Goal: Information Seeking & Learning: Learn about a topic

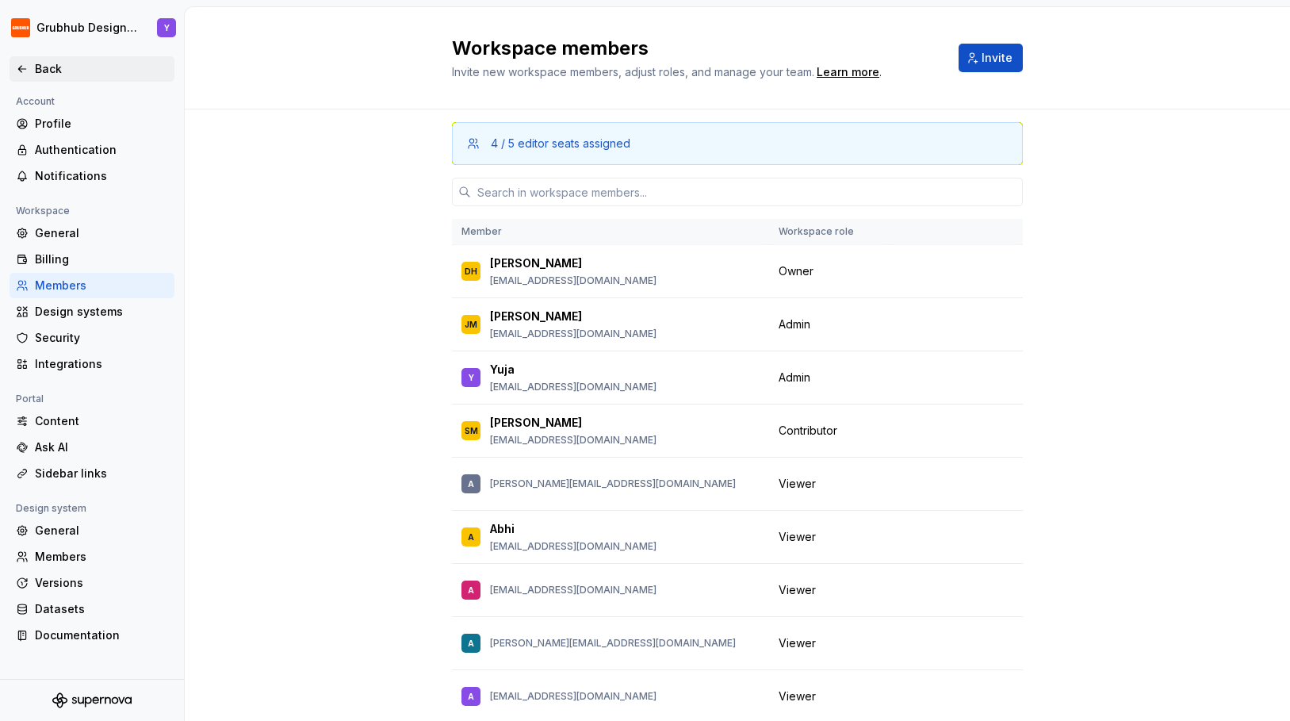
click at [26, 72] on icon at bounding box center [22, 69] width 13 height 13
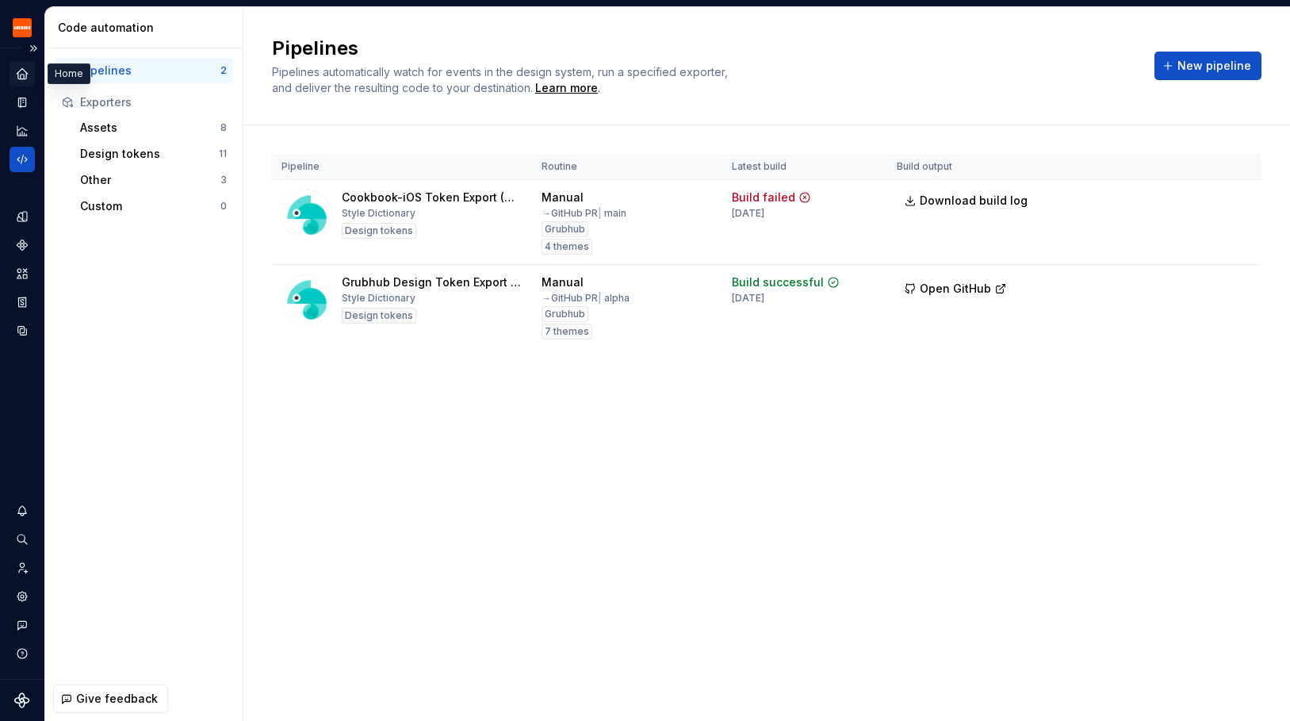
click at [25, 71] on icon "Home" at bounding box center [22, 74] width 14 height 14
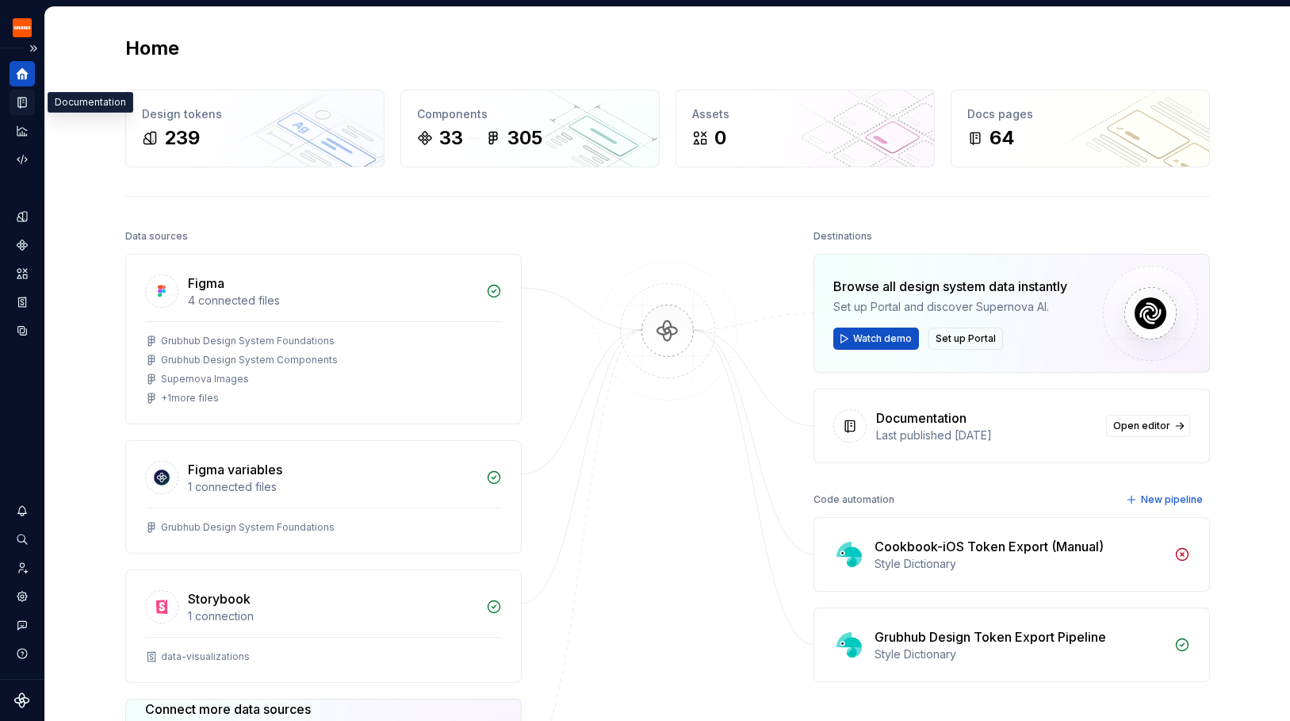
click at [21, 100] on icon "Documentation" at bounding box center [24, 102] width 6 height 9
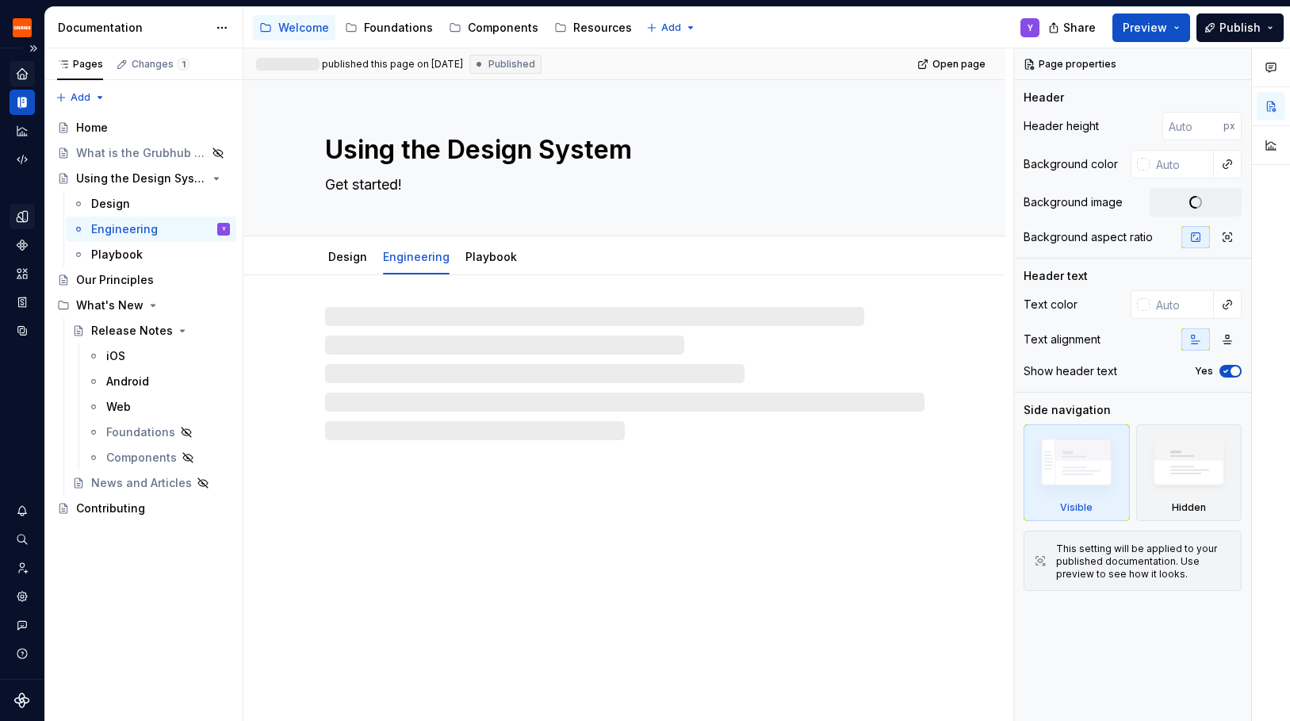
click at [21, 212] on icon "Design tokens" at bounding box center [22, 216] width 10 height 10
type textarea "*"
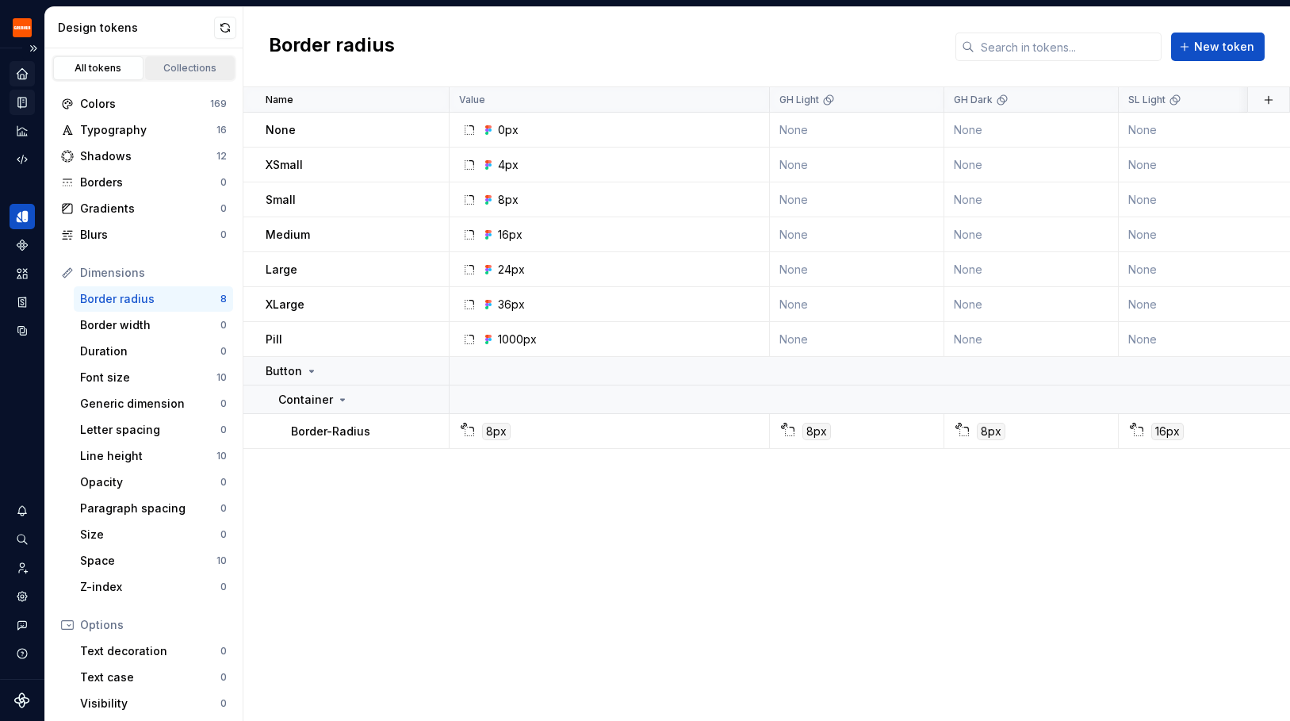
click at [178, 59] on link "Collections" at bounding box center [190, 68] width 90 height 24
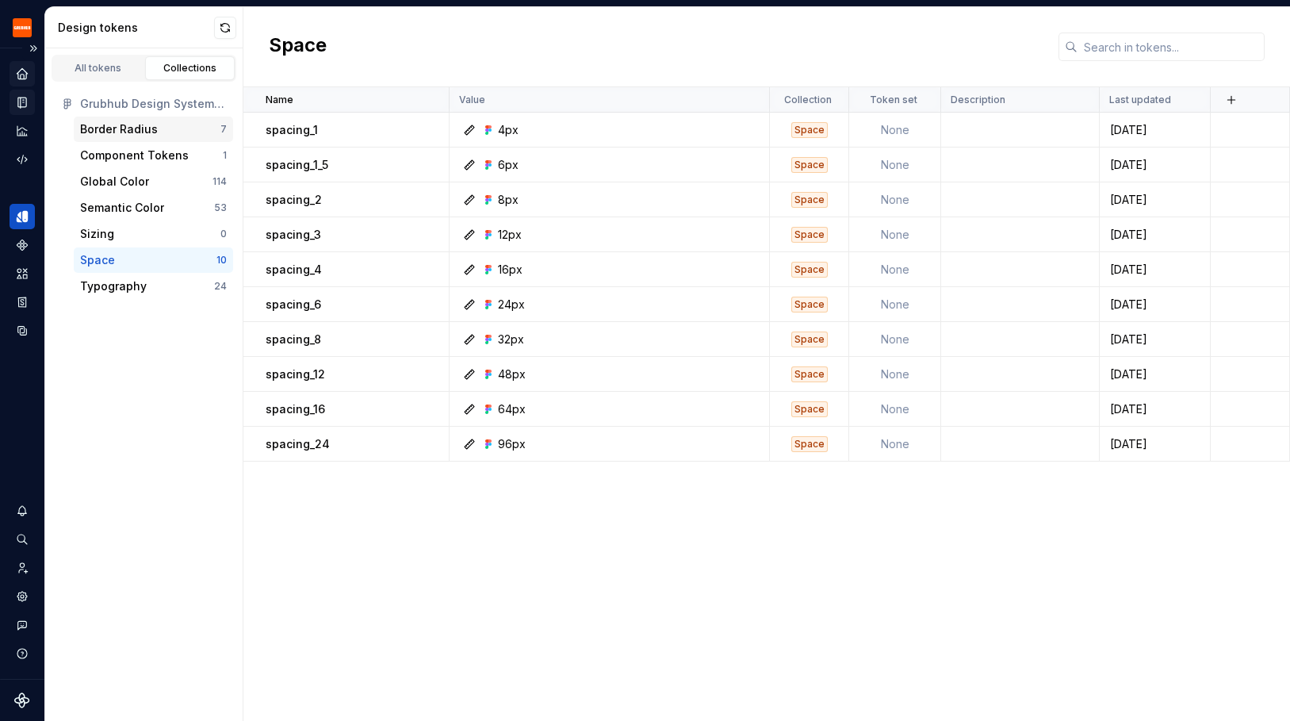
click at [124, 130] on div "Border Radius" at bounding box center [119, 129] width 78 height 16
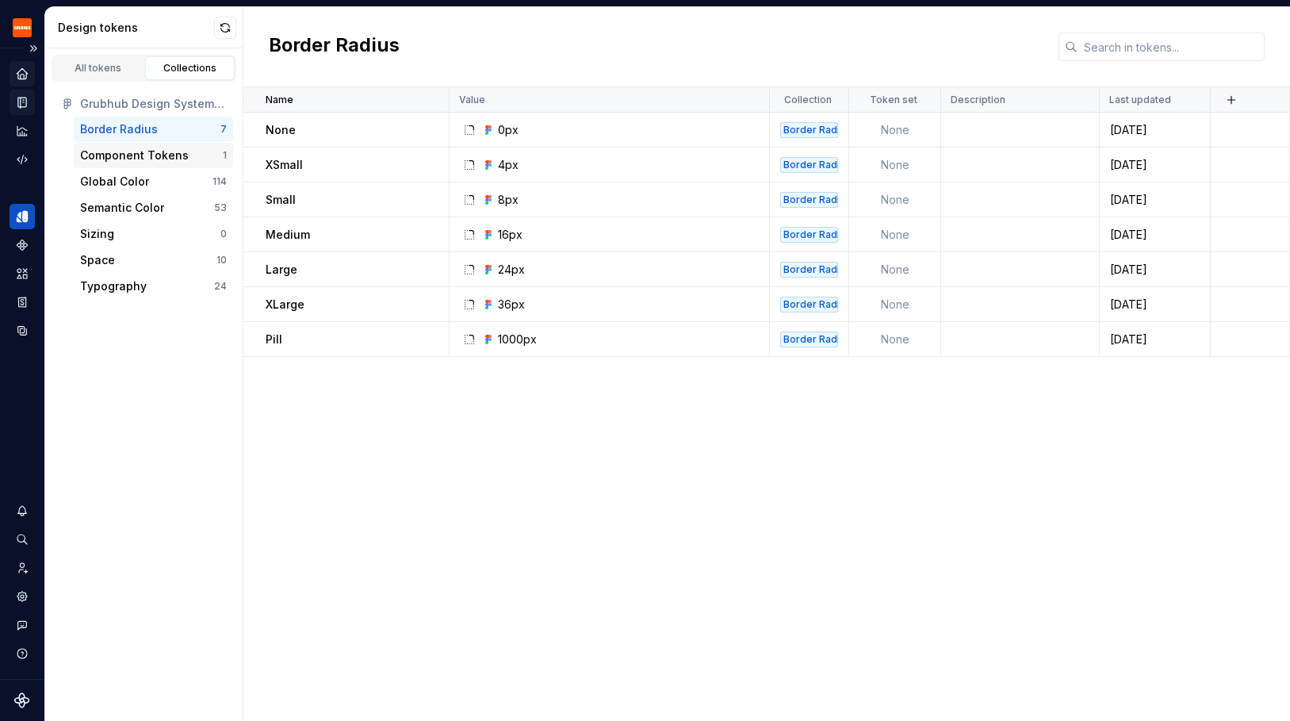
click at [121, 144] on div "Component Tokens 1" at bounding box center [153, 155] width 159 height 25
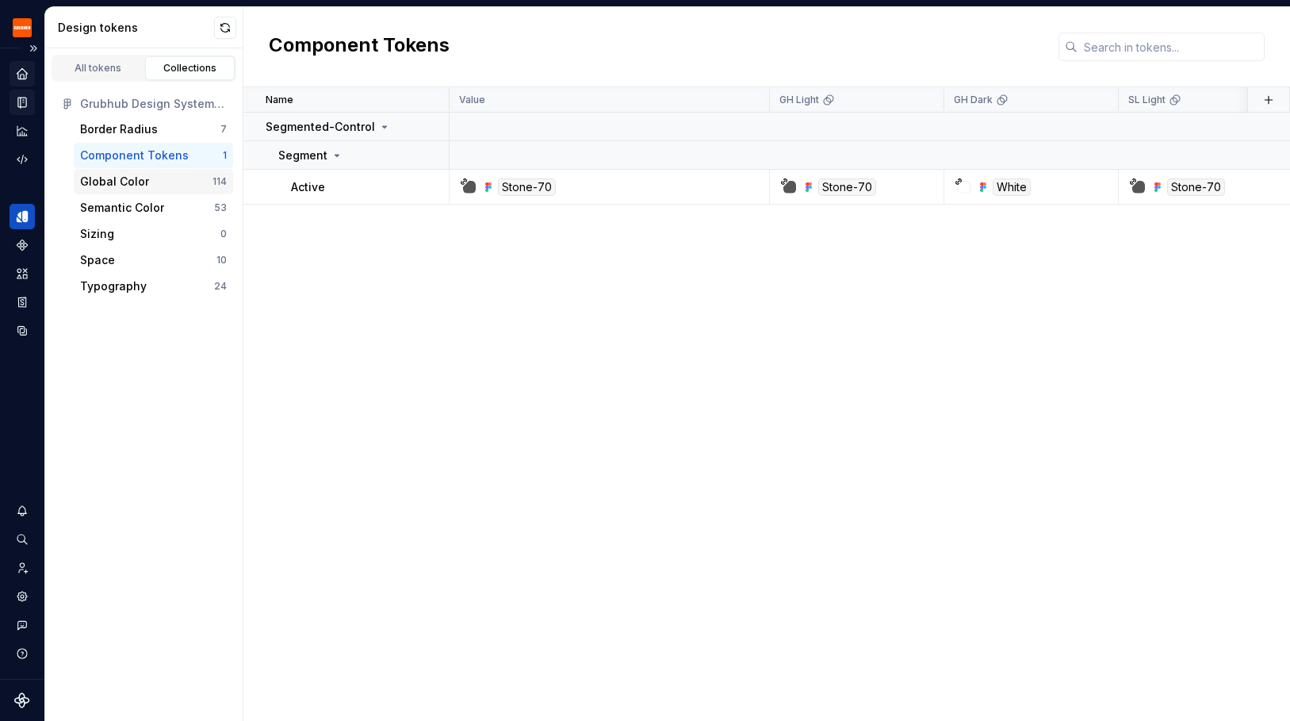
click at [114, 174] on div "Global Color" at bounding box center [114, 182] width 69 height 16
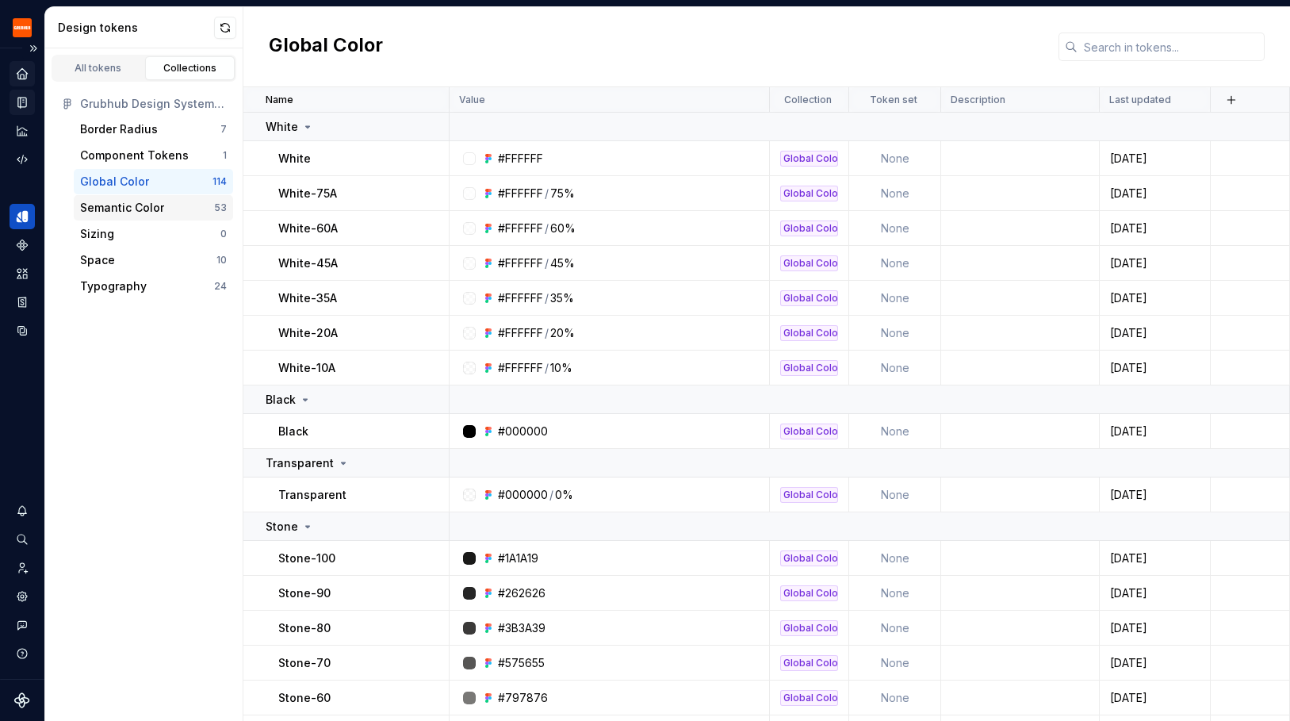
click at [114, 205] on div "Semantic Color" at bounding box center [122, 208] width 84 height 16
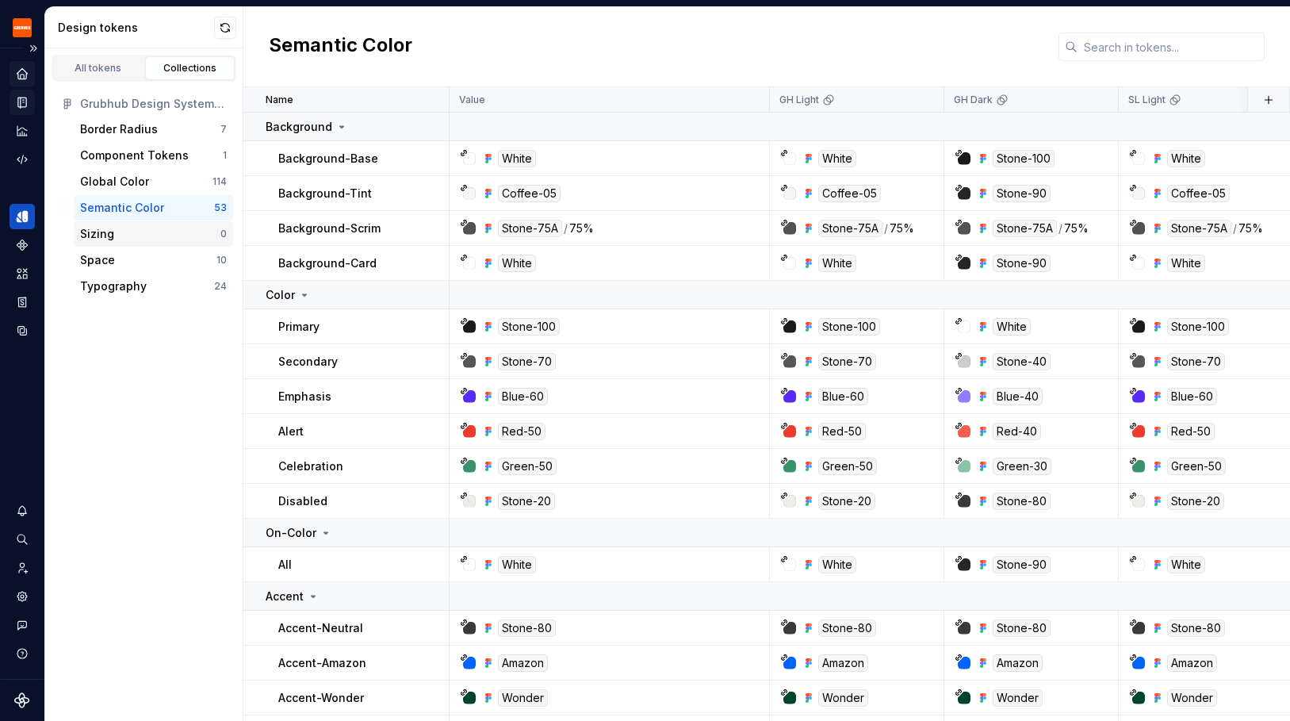
click at [113, 236] on div "Sizing" at bounding box center [150, 234] width 140 height 16
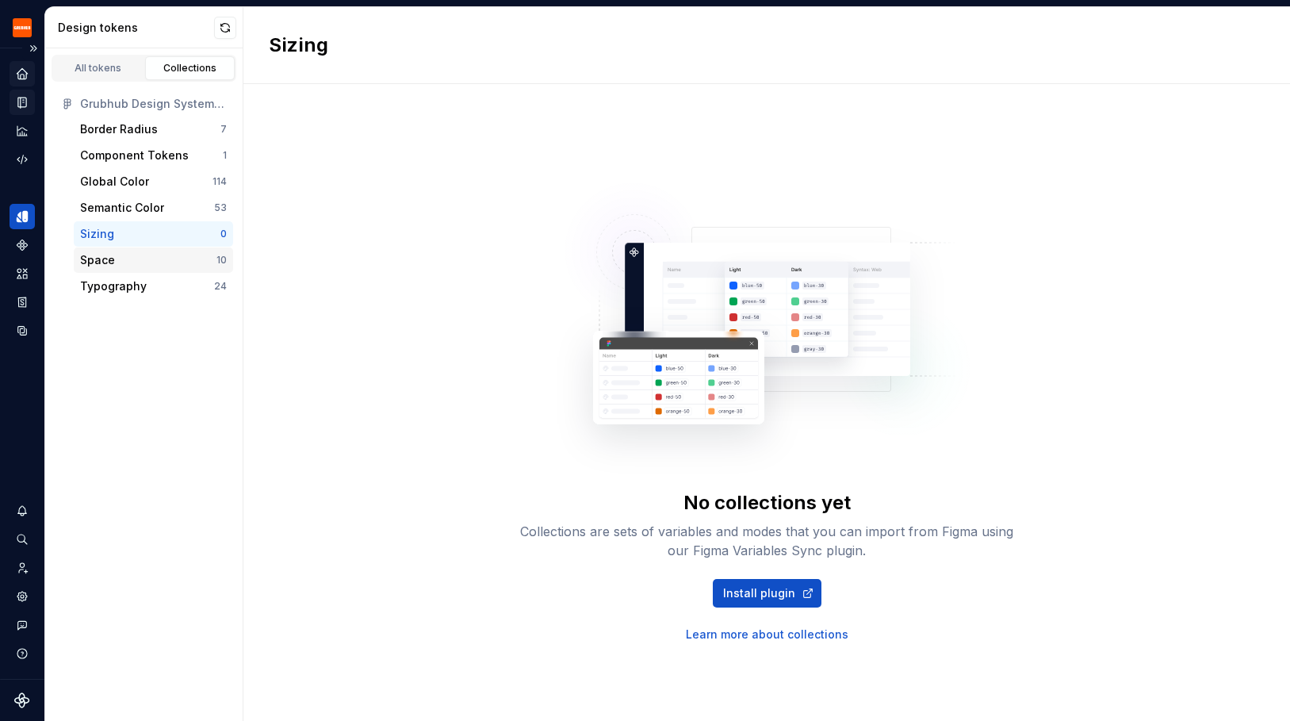
click at [128, 254] on div "Space" at bounding box center [148, 260] width 136 height 16
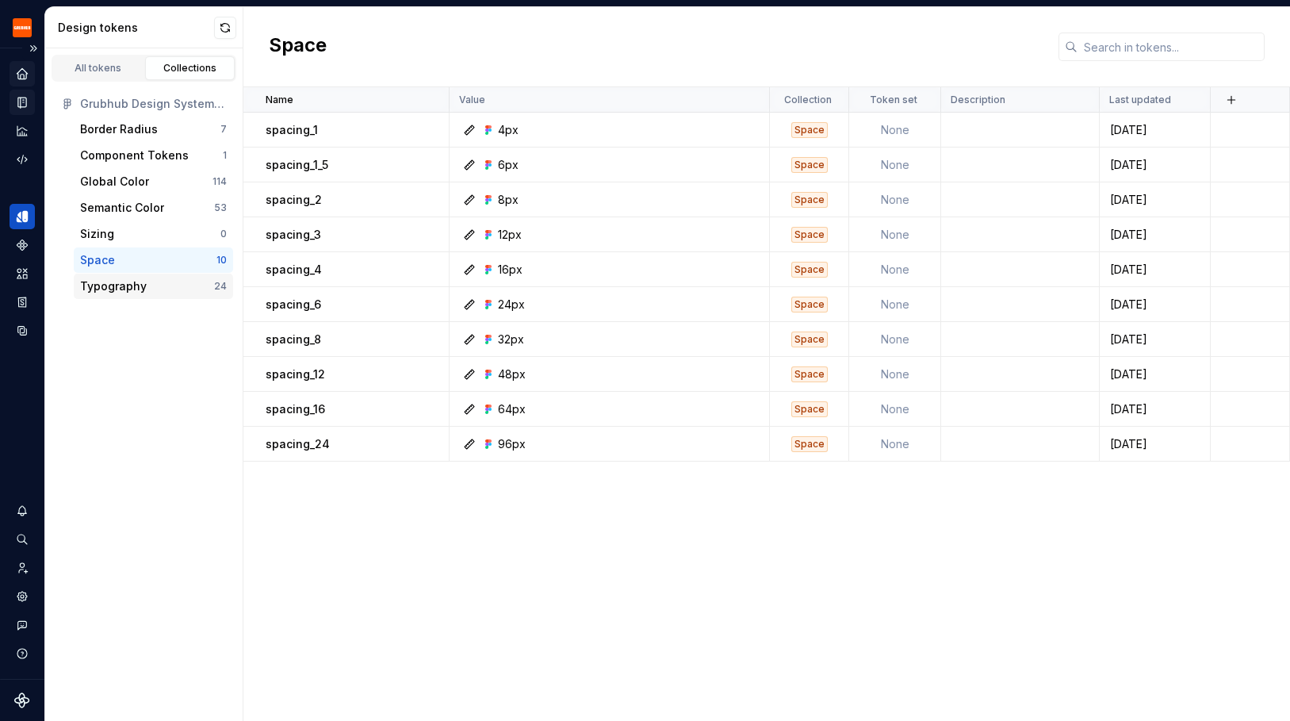
click at [130, 279] on div "Typography" at bounding box center [113, 286] width 67 height 16
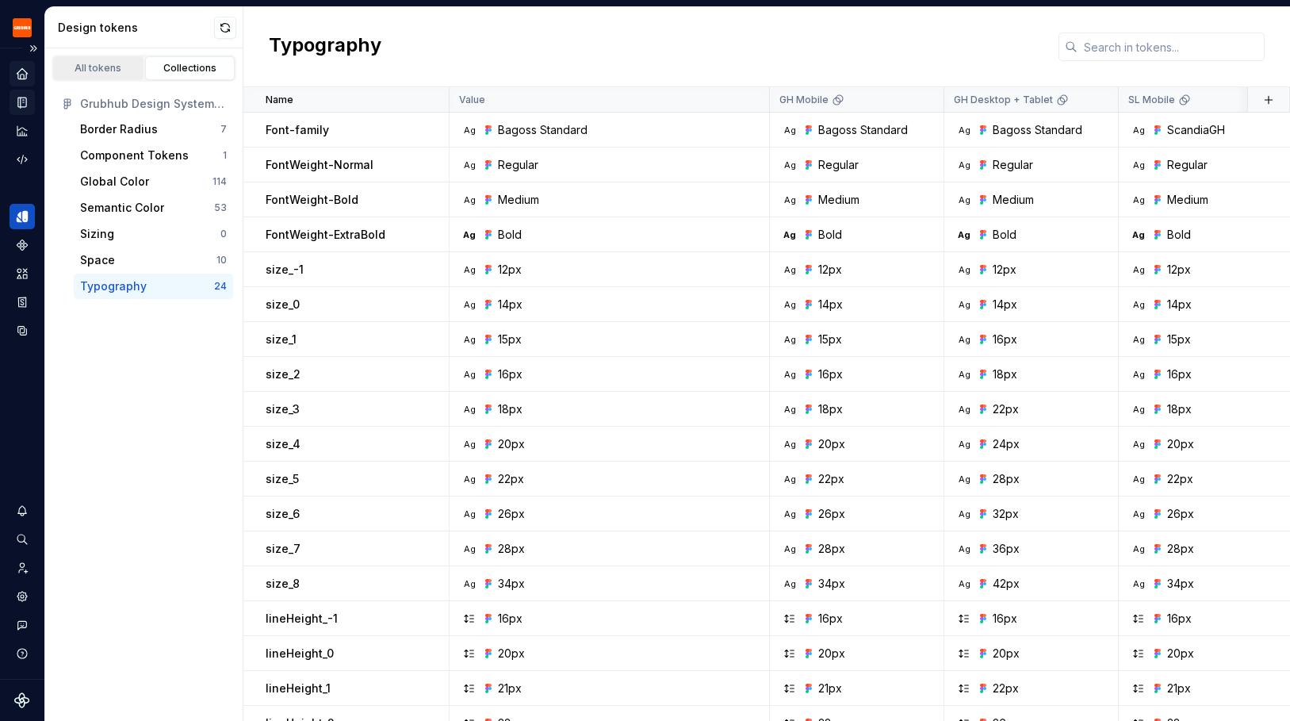
click at [112, 75] on link "All tokens" at bounding box center [98, 68] width 90 height 24
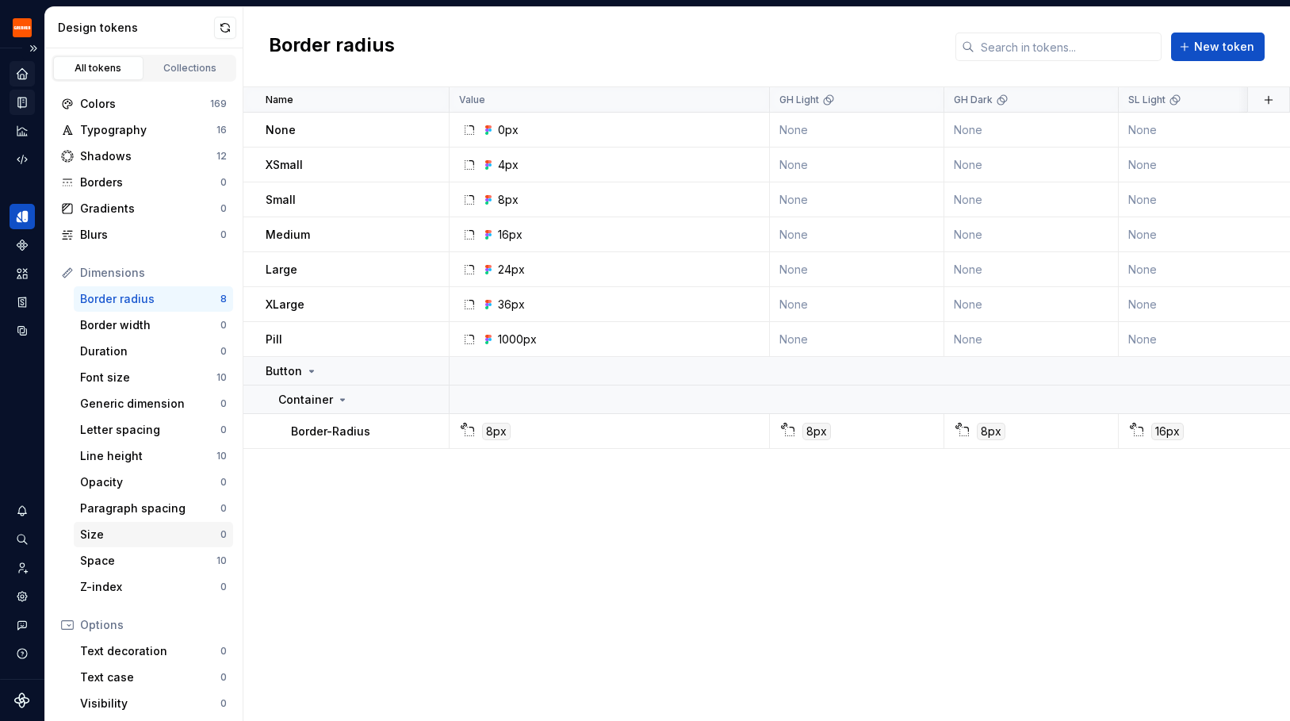
scroll to position [147, 0]
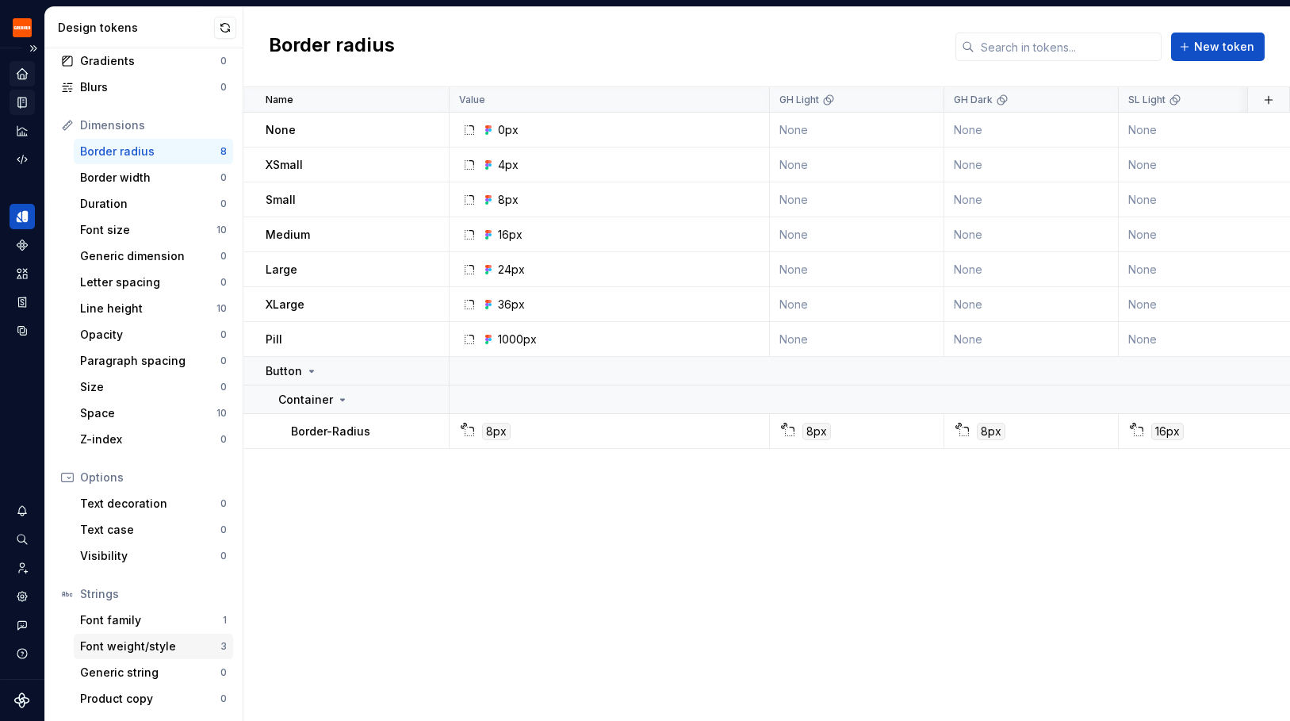
click at [166, 641] on div "Font weight/style" at bounding box center [150, 646] width 140 height 16
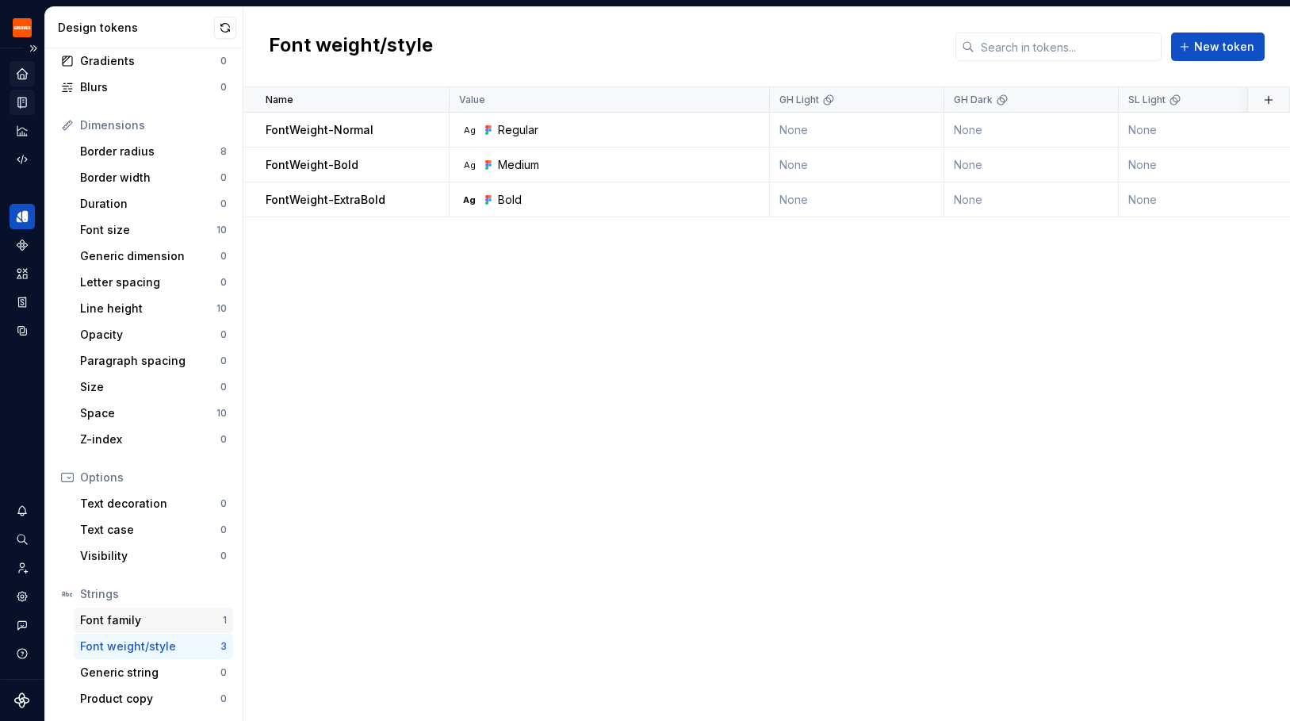
click at [166, 616] on div "Font family" at bounding box center [151, 620] width 143 height 16
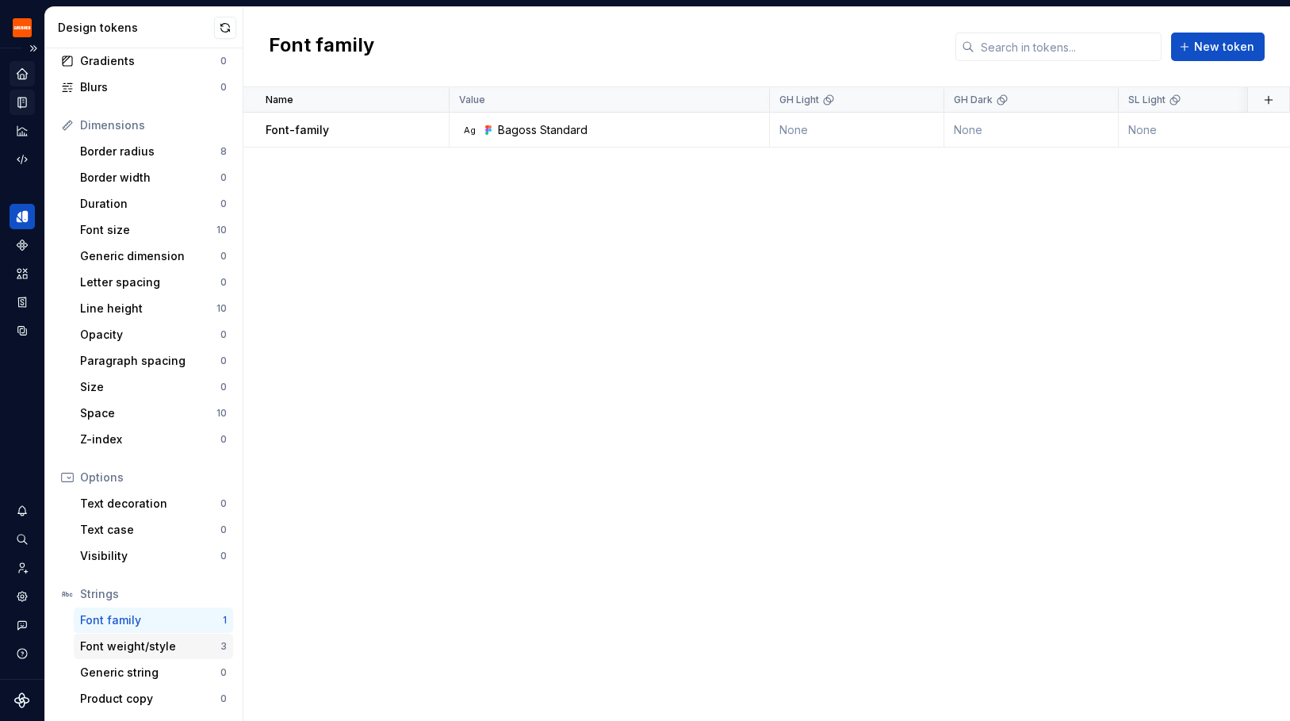
click at [164, 638] on div "Font weight/style" at bounding box center [150, 646] width 140 height 16
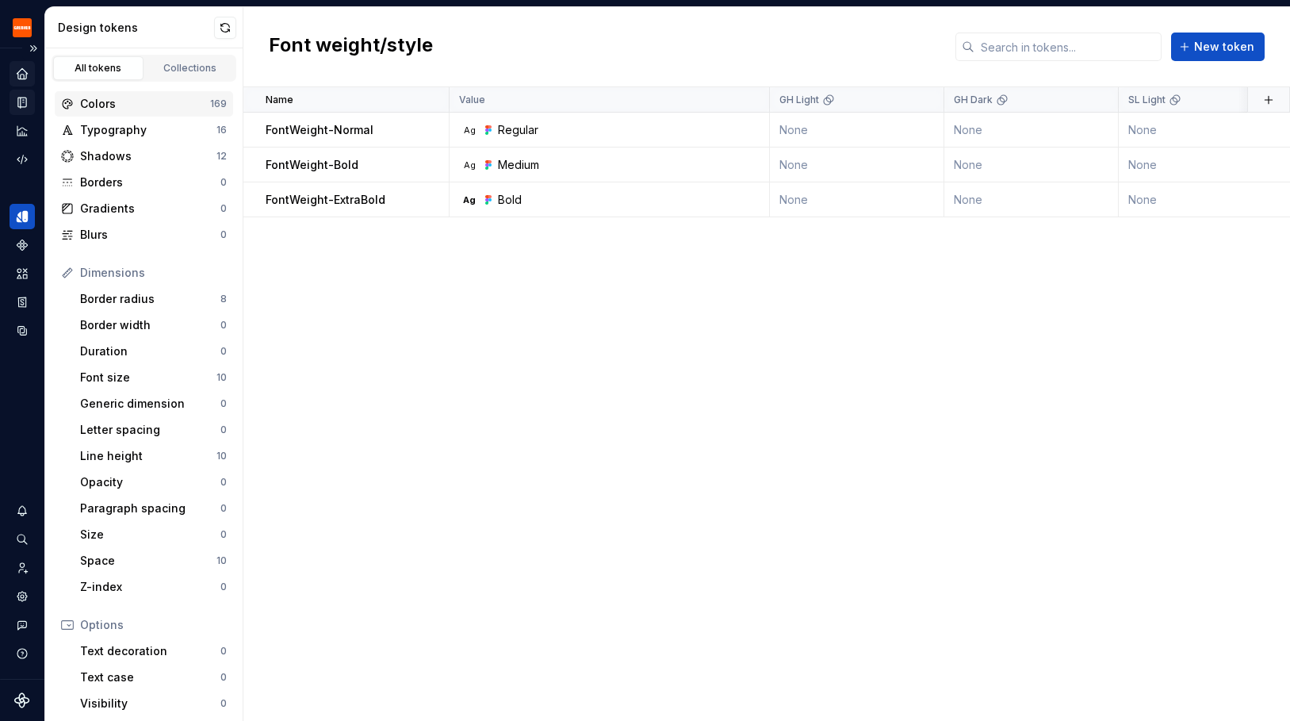
click at [196, 99] on div "Colors" at bounding box center [145, 104] width 130 height 16
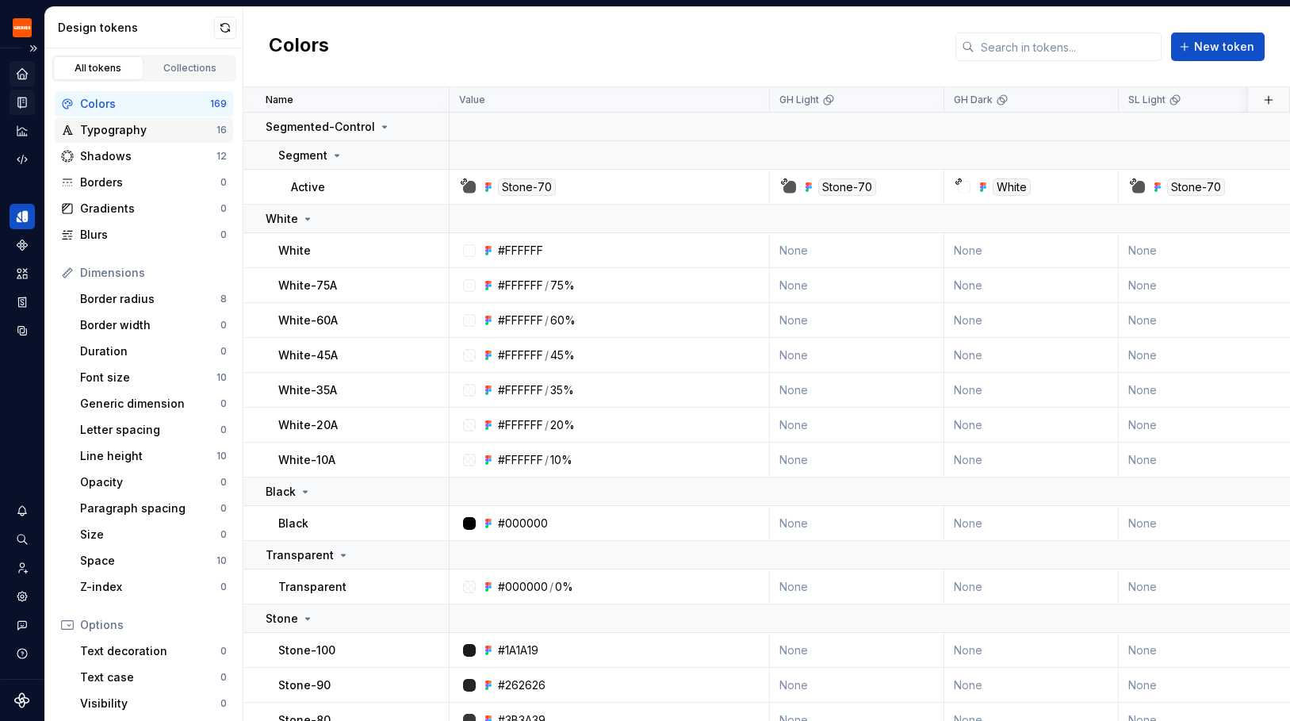
click at [163, 131] on div "Typography" at bounding box center [148, 130] width 136 height 16
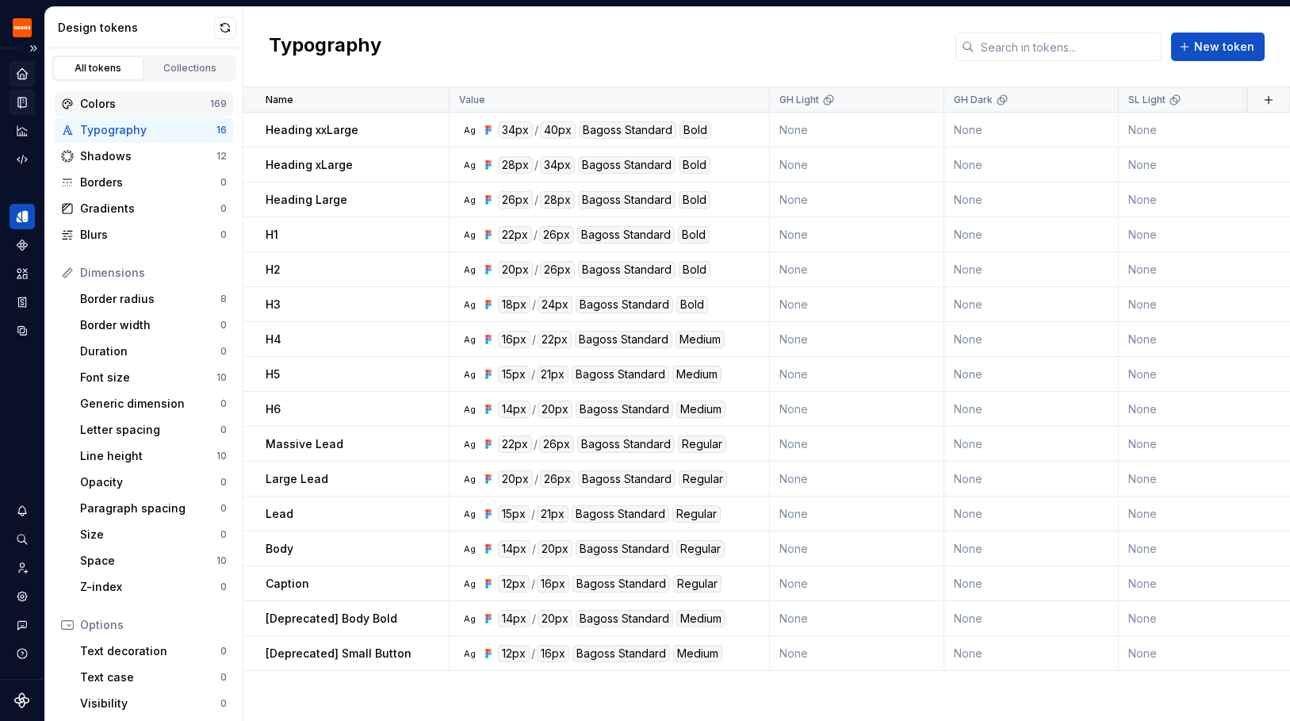
click at [153, 101] on div "Colors" at bounding box center [145, 104] width 130 height 16
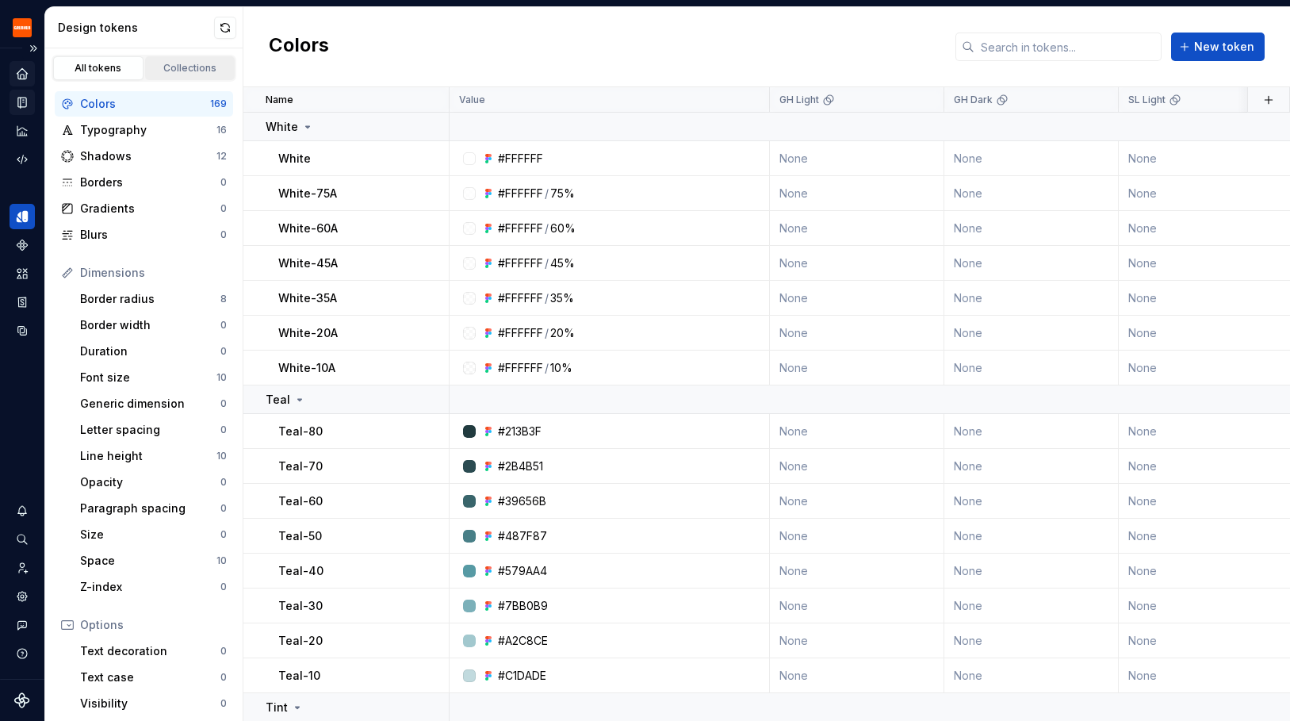
click at [165, 70] on div "Collections" at bounding box center [190, 68] width 79 height 13
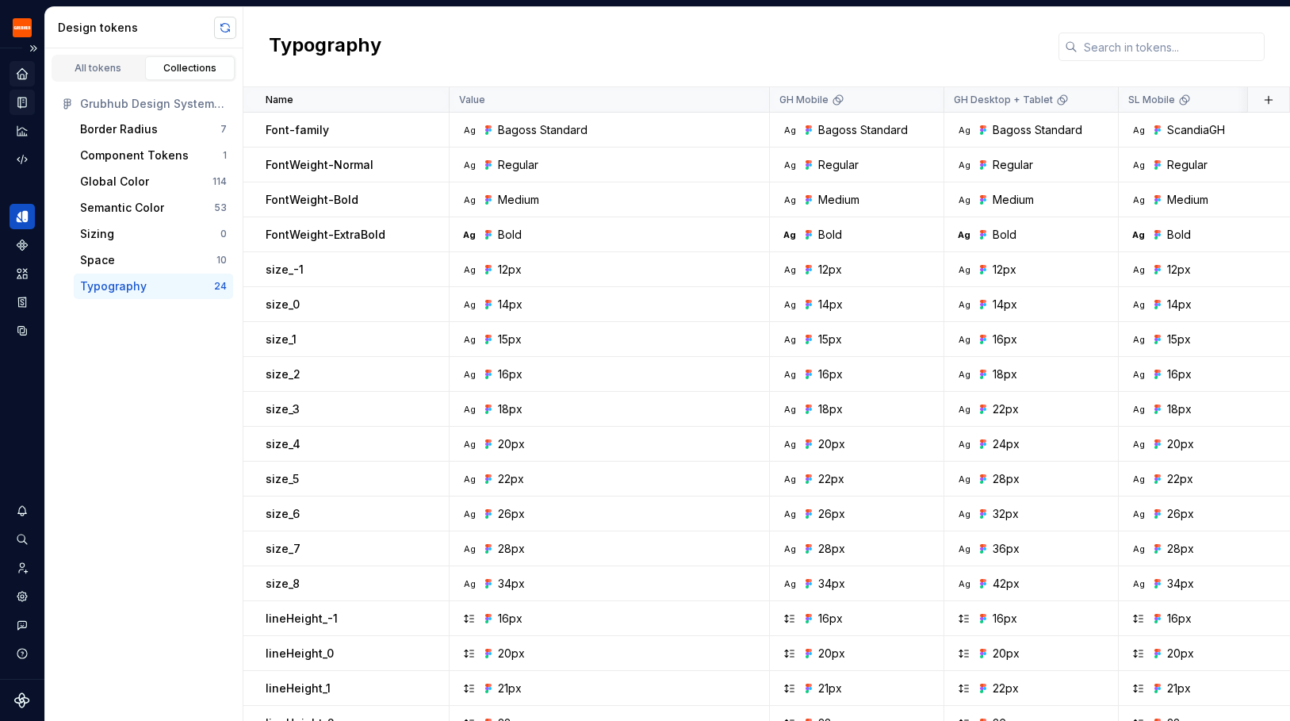
click at [224, 27] on button "button" at bounding box center [225, 28] width 22 height 22
click at [115, 67] on div "All tokens" at bounding box center [98, 68] width 79 height 13
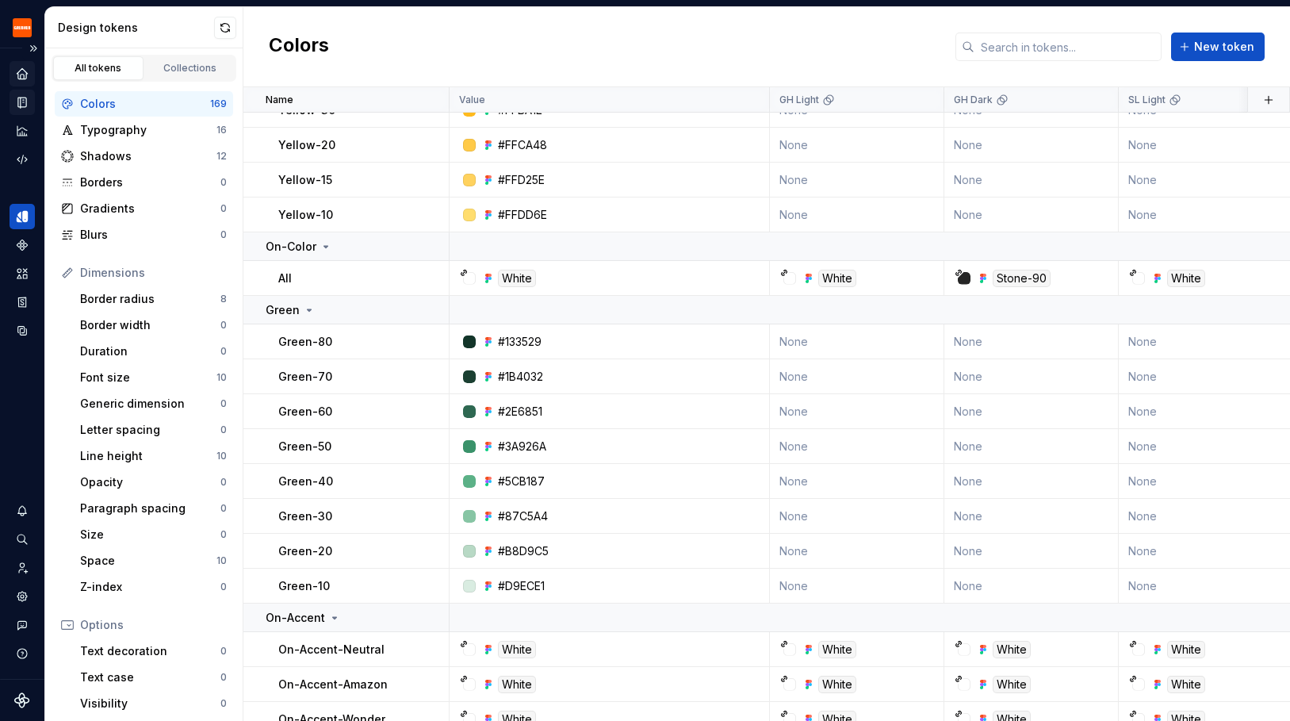
scroll to position [3013, 0]
